Goal: Task Accomplishment & Management: Complete application form

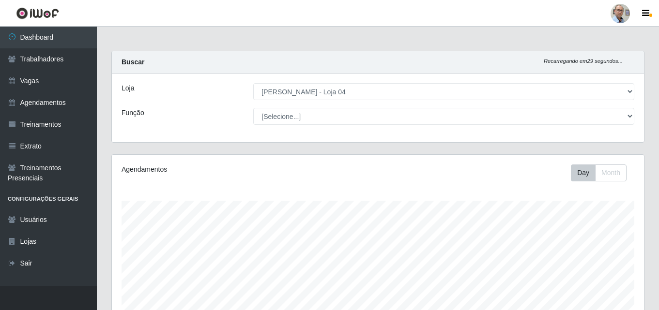
select select "251"
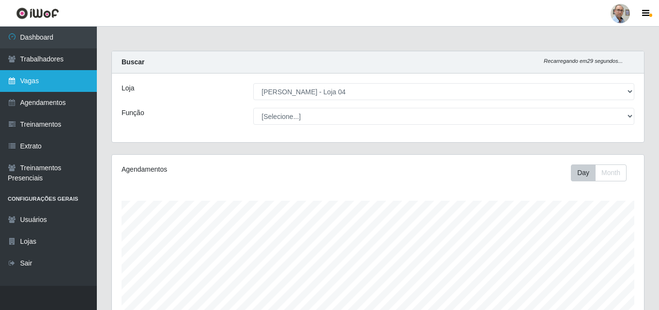
click at [35, 83] on link "Vagas" at bounding box center [48, 81] width 97 height 22
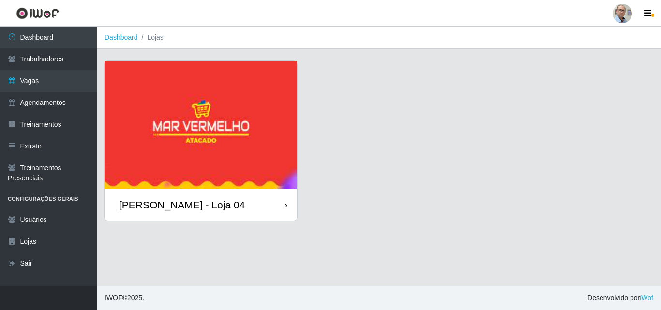
click at [166, 205] on div "[PERSON_NAME] - Loja 04" at bounding box center [182, 205] width 126 height 12
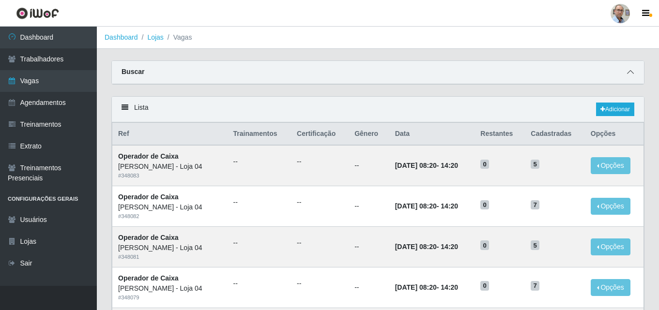
click at [635, 75] on span at bounding box center [630, 72] width 12 height 11
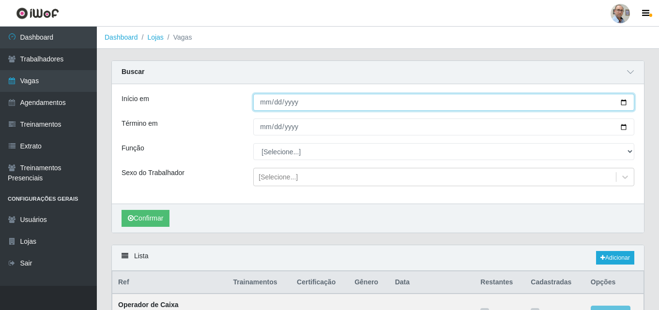
click at [621, 102] on input "Início em" at bounding box center [443, 102] width 381 height 17
type input "[DATE]"
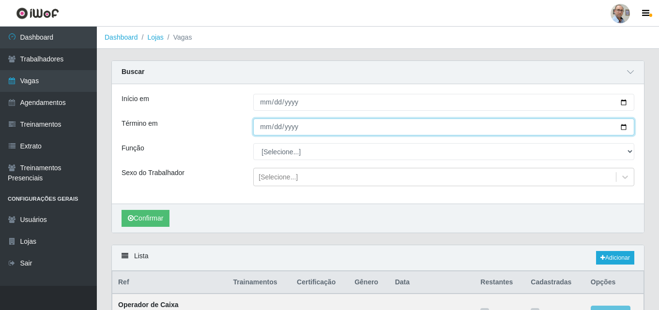
click at [622, 129] on input "Término em" at bounding box center [443, 127] width 381 height 17
type input "[DATE]"
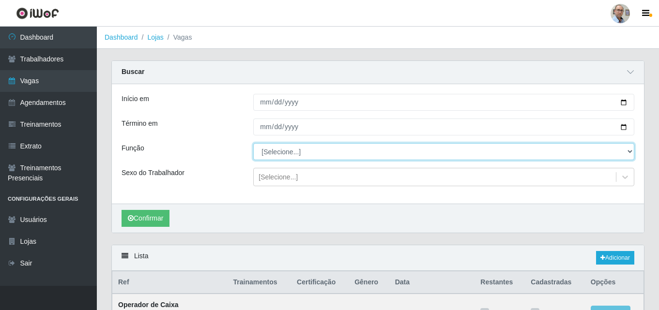
click at [274, 155] on select "[Selecione...] ASG ASG + ASG ++ Auxiliar de Depósito Auxiliar de Depósito + Aux…" at bounding box center [443, 151] width 381 height 17
select select "82"
click at [253, 144] on select "[Selecione...] ASG ASG + ASG ++ Auxiliar de Depósito Auxiliar de Depósito + Aux…" at bounding box center [443, 151] width 381 height 17
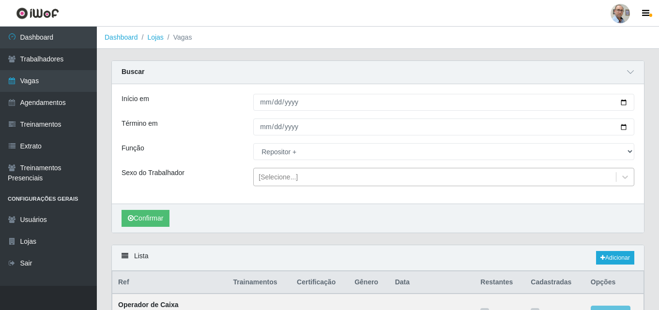
click at [283, 182] on div "[Selecione...]" at bounding box center [277, 177] width 39 height 10
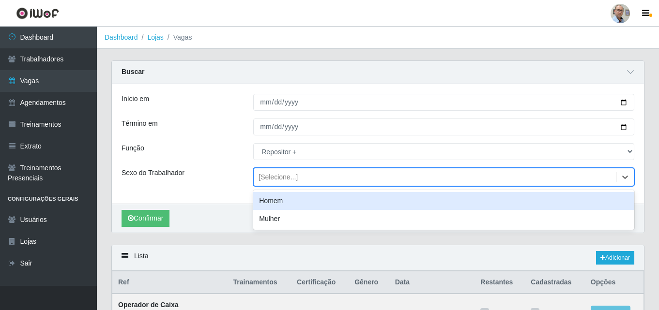
click at [276, 206] on div "Homem" at bounding box center [443, 201] width 381 height 18
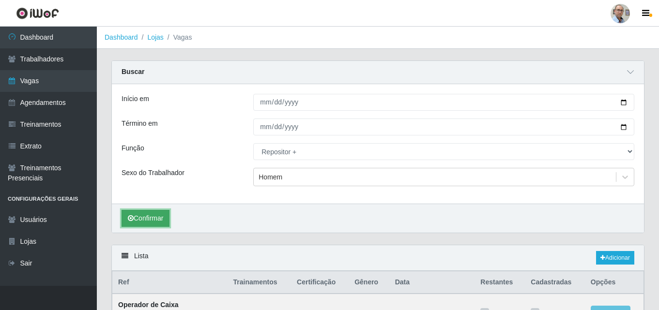
click at [156, 221] on button "Confirmar" at bounding box center [145, 218] width 48 height 17
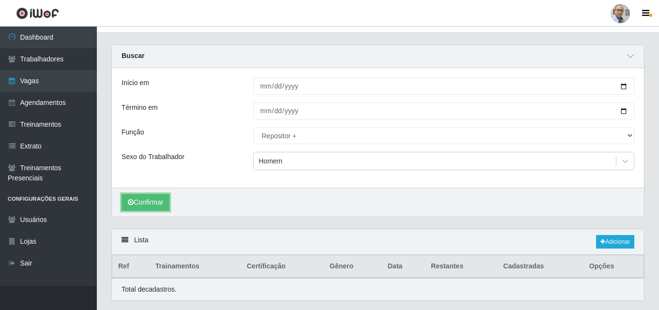
scroll to position [43, 0]
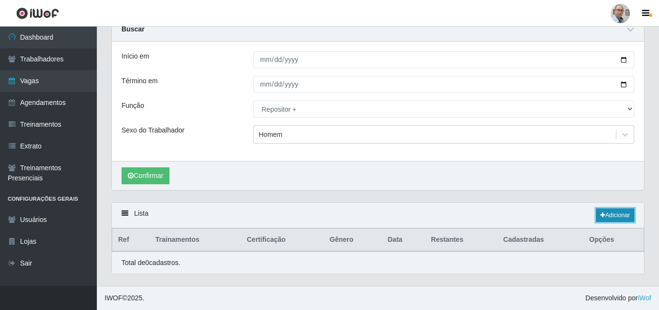
click at [617, 221] on link "Adicionar" at bounding box center [615, 216] width 38 height 14
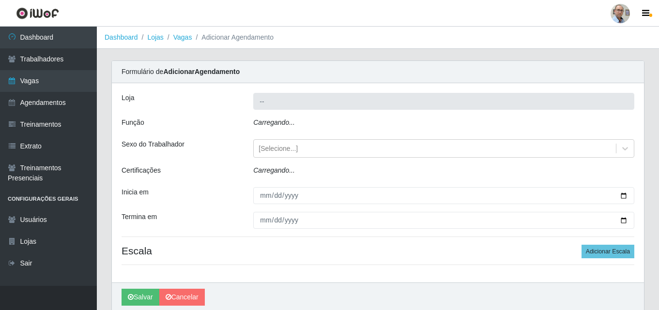
type input "[PERSON_NAME] - Loja 04"
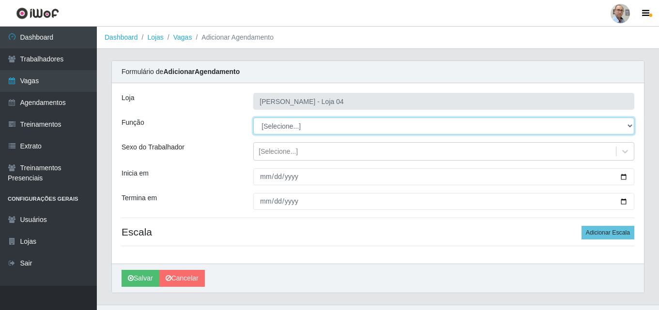
click at [304, 120] on select "[Selecione...] ASG ASG + ASG ++ Auxiliar de Depósito Auxiliar de Depósito + Aux…" at bounding box center [443, 126] width 381 height 17
select select "82"
click at [253, 118] on select "[Selecione...] ASG ASG + ASG ++ Auxiliar de Depósito Auxiliar de Depósito + Aux…" at bounding box center [443, 126] width 381 height 17
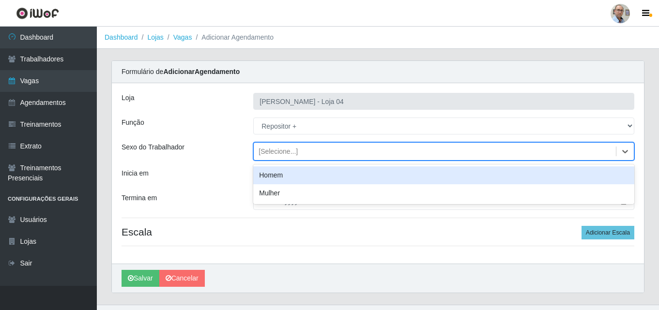
click at [281, 150] on div "[Selecione...]" at bounding box center [277, 152] width 39 height 10
click at [285, 172] on div "Homem" at bounding box center [443, 175] width 381 height 18
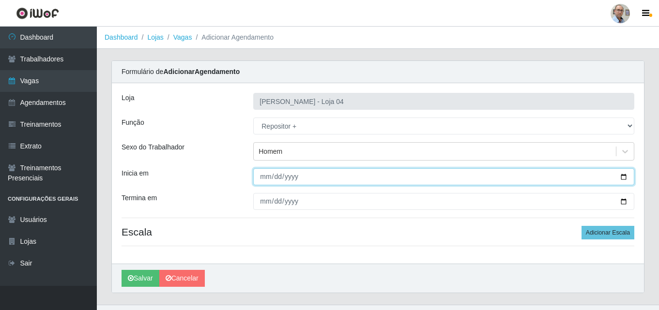
click at [622, 177] on input "Inicia em" at bounding box center [443, 176] width 381 height 17
type input "[DATE]"
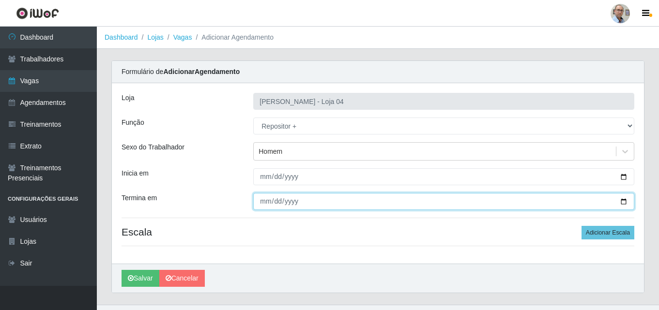
click at [623, 201] on input "Termina em" at bounding box center [443, 201] width 381 height 17
type input "[DATE]"
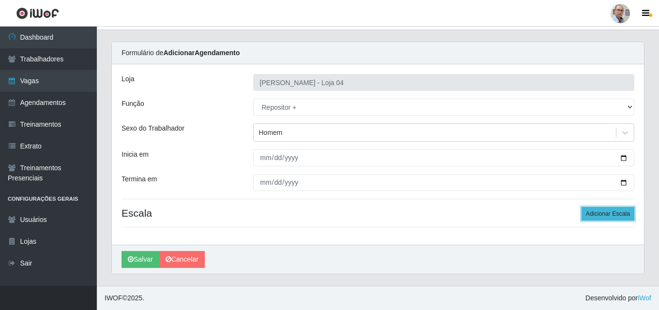
click at [604, 219] on button "Adicionar Escala" at bounding box center [607, 214] width 53 height 14
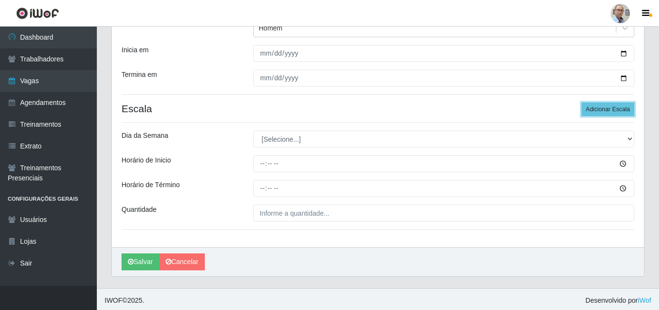
scroll to position [126, 0]
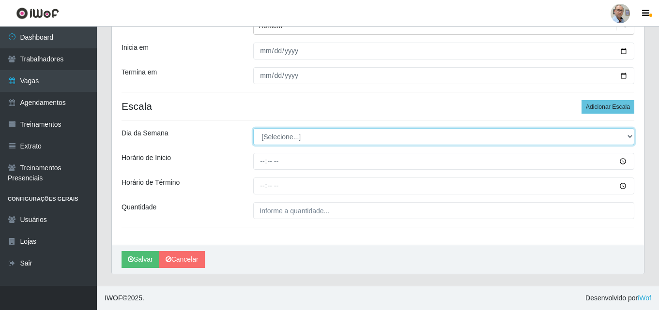
click at [278, 134] on select "[Selecione...] Segunda Terça Quarta Quinta Sexta Sábado Domingo" at bounding box center [443, 136] width 381 height 17
select select "6"
click at [253, 128] on select "[Selecione...] Segunda Terça Quarta Quinta Sexta Sábado Domingo" at bounding box center [443, 136] width 381 height 17
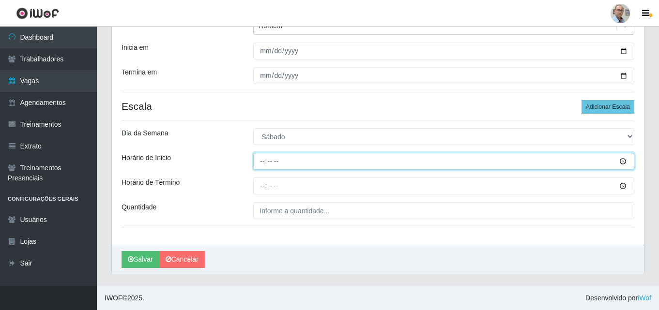
click at [260, 158] on input "Horário de Inicio" at bounding box center [443, 161] width 381 height 17
type input "23:00"
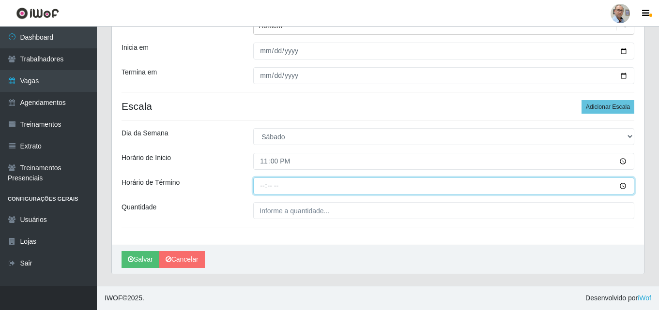
type input "05:00"
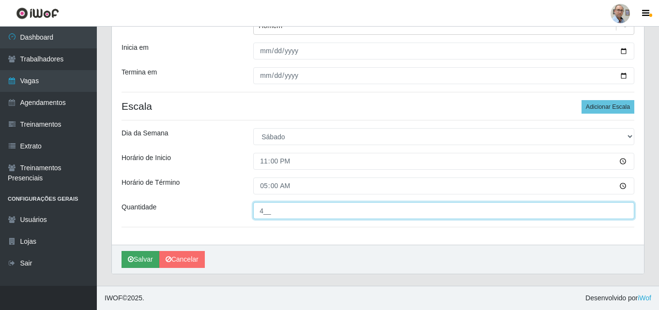
type input "4__"
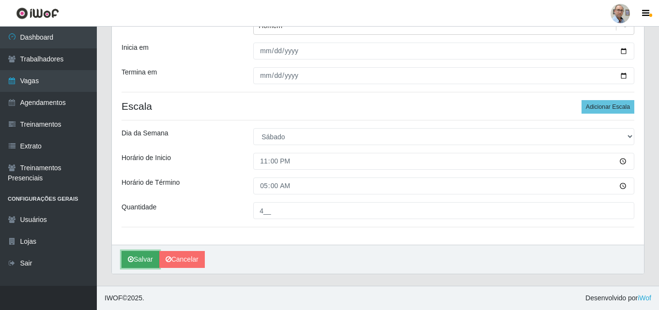
click at [140, 258] on button "Salvar" at bounding box center [140, 259] width 38 height 17
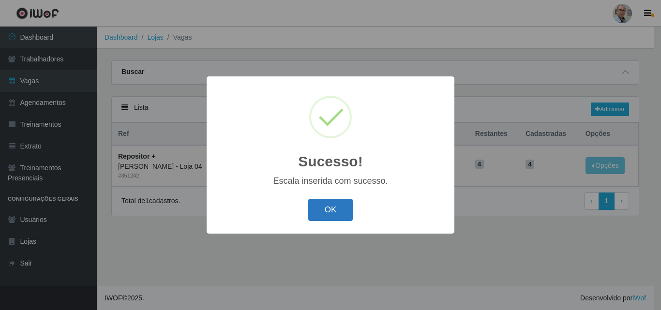
click at [326, 209] on button "OK" at bounding box center [330, 210] width 45 height 23
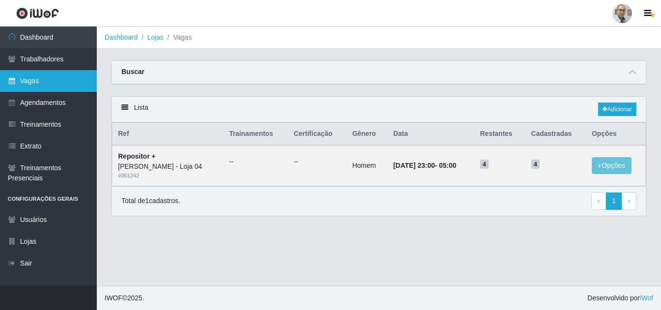
click at [36, 76] on link "Vagas" at bounding box center [48, 81] width 97 height 22
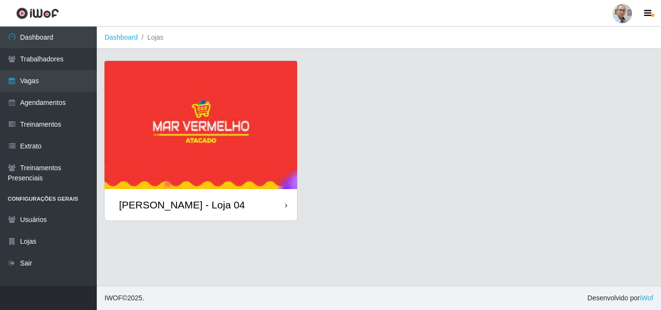
click at [164, 210] on div "[PERSON_NAME] - Loja 04" at bounding box center [182, 205] width 126 height 12
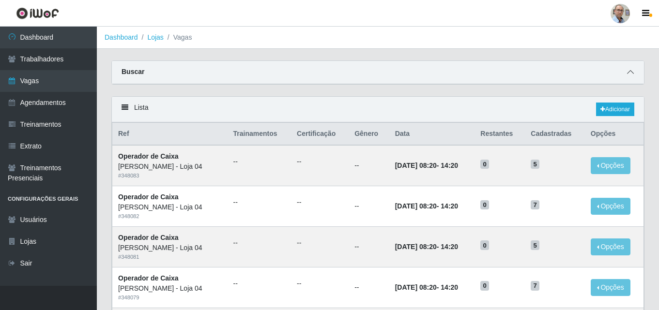
click at [633, 71] on icon at bounding box center [630, 72] width 7 height 7
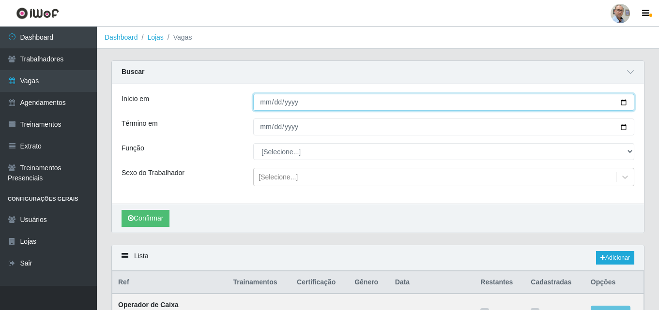
click at [624, 102] on input "Início em" at bounding box center [443, 102] width 381 height 17
type input "[DATE]"
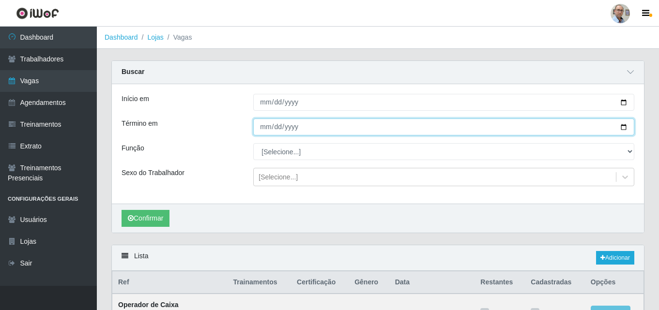
click at [621, 126] on input "Término em" at bounding box center [443, 127] width 381 height 17
type input "[DATE]"
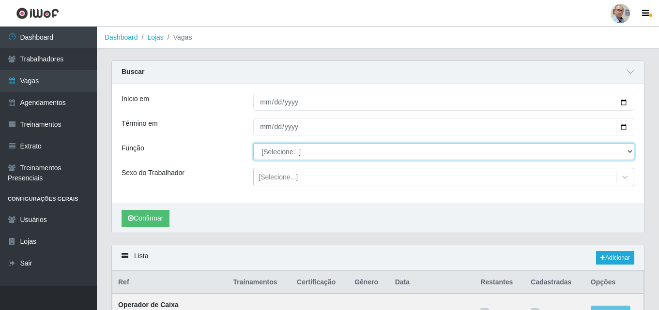
click at [274, 149] on select "[Selecione...] ASG ASG + ASG ++ Auxiliar de Depósito Auxiliar de Depósito + Aux…" at bounding box center [443, 151] width 381 height 17
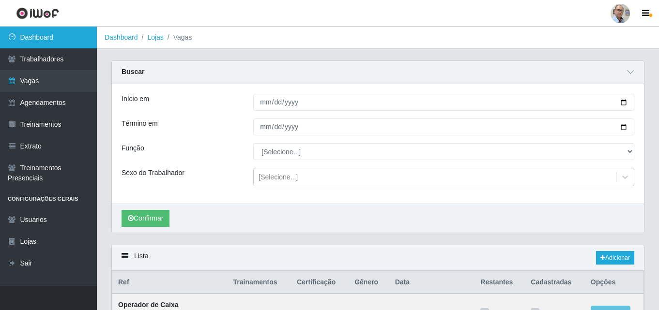
click at [42, 35] on link "Dashboard" at bounding box center [48, 38] width 97 height 22
